Goal: Task Accomplishment & Management: Manage account settings

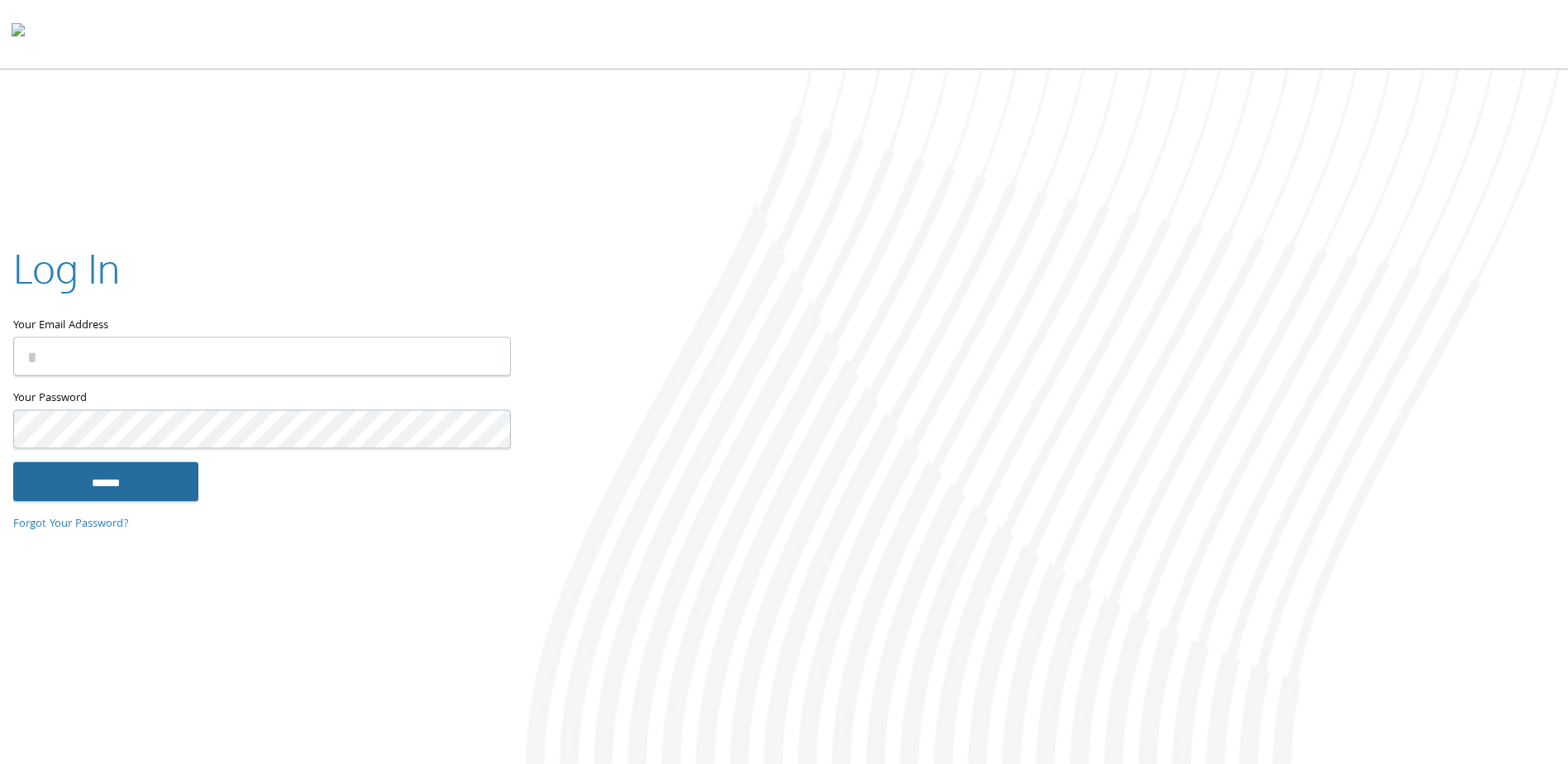
type input "**********"
click at [83, 483] on input "******" at bounding box center [105, 483] width 185 height 40
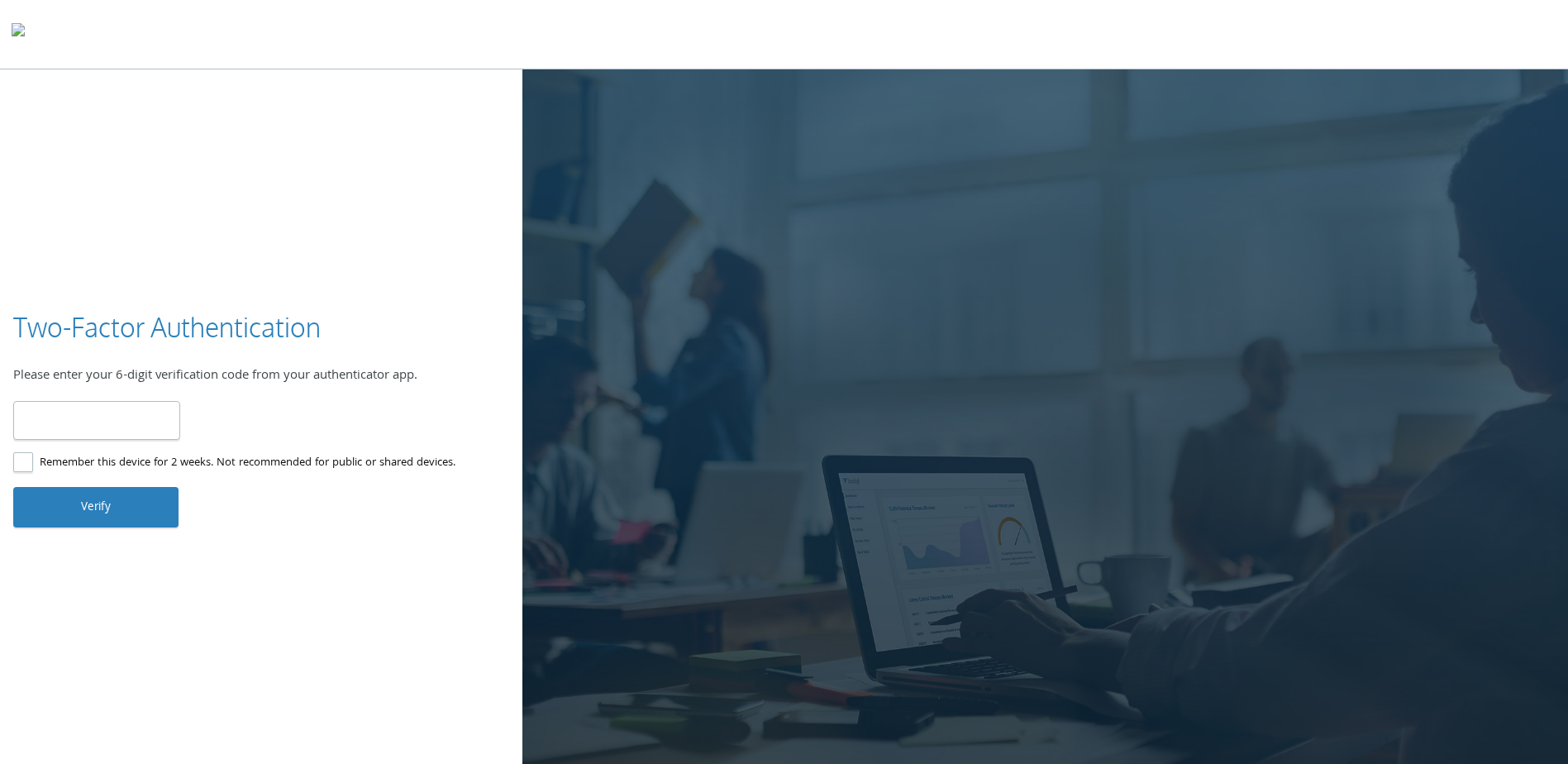
click at [60, 412] on input "number" at bounding box center [96, 420] width 167 height 39
type input "******"
